Goal: Task Accomplishment & Management: Use online tool/utility

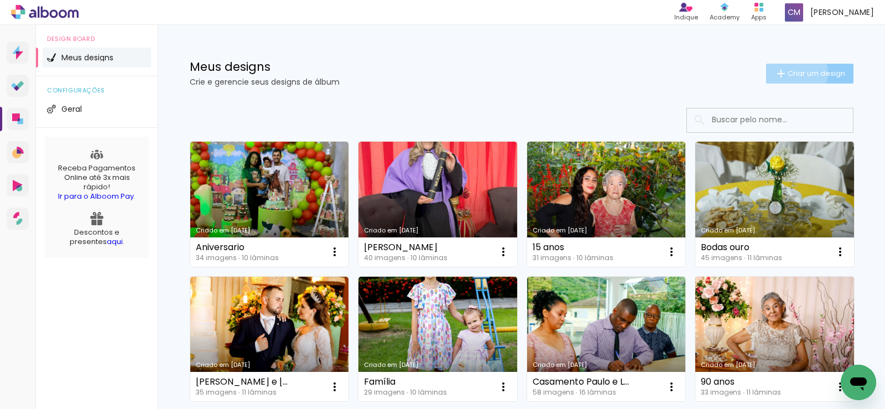
click at [788, 72] on span "Criar um design" at bounding box center [817, 73] width 58 height 7
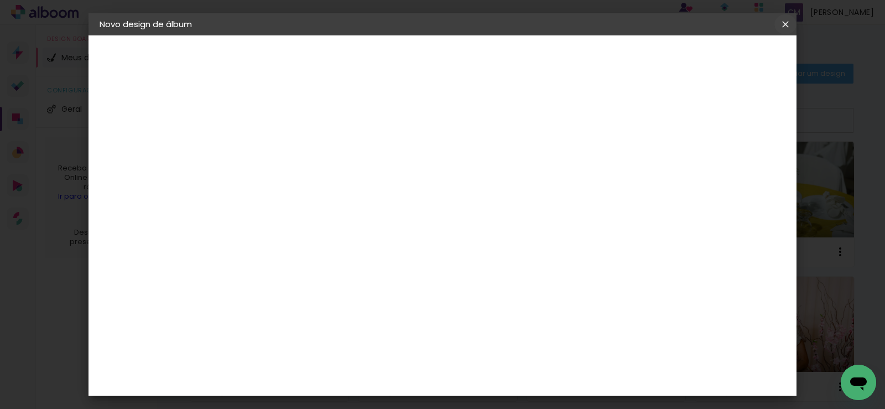
click at [0, 0] on iron-icon at bounding box center [0, 0] width 0 height 0
